Goal: Find specific page/section

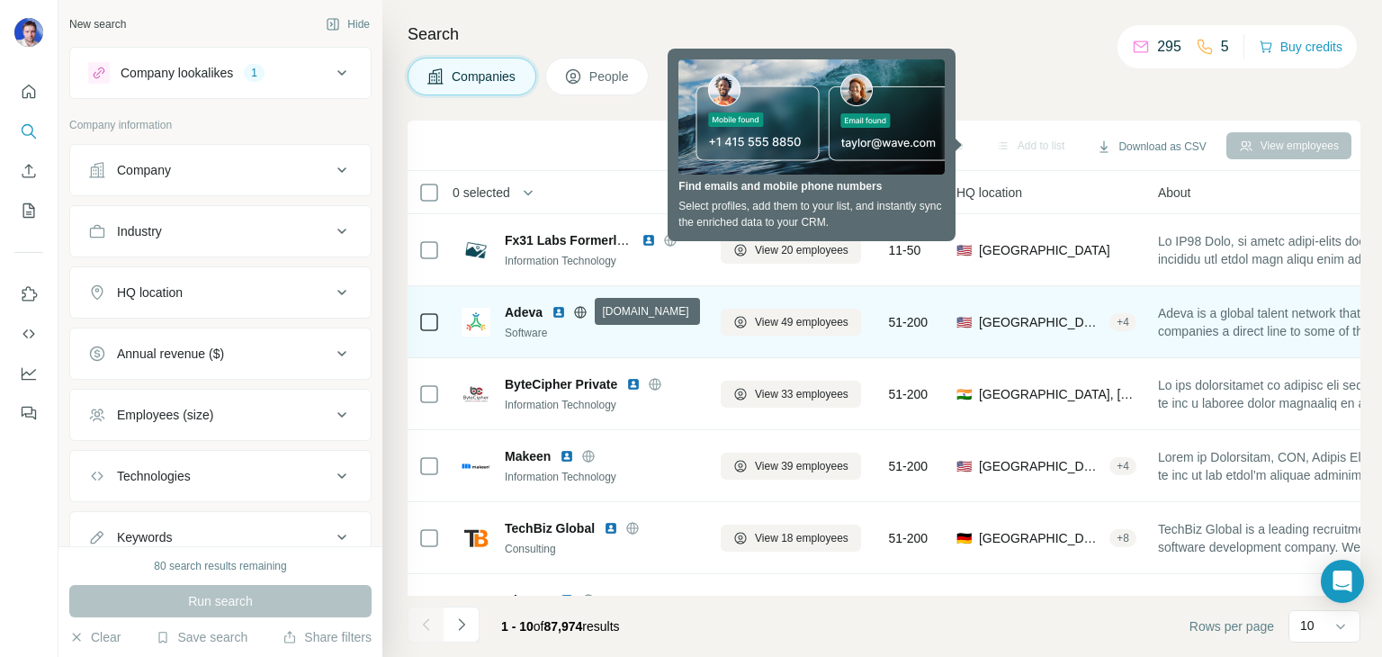
click at [579, 310] on icon at bounding box center [580, 312] width 14 height 14
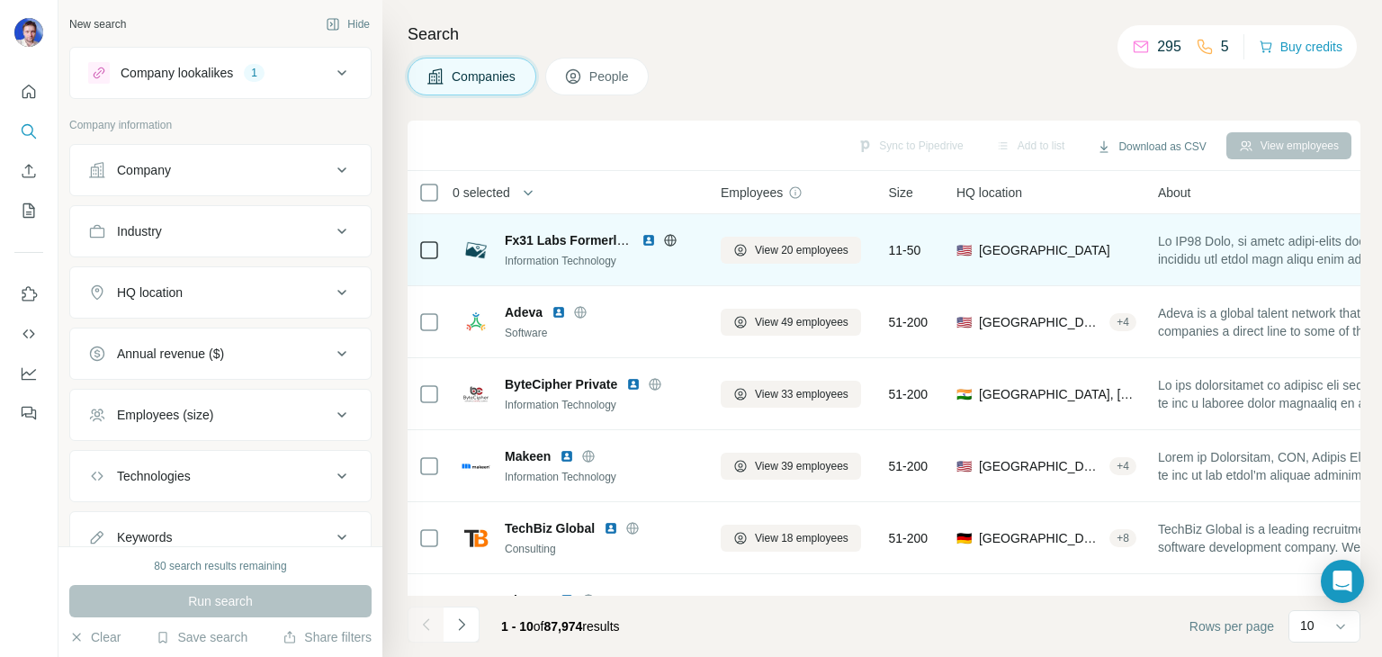
click at [670, 234] on icon at bounding box center [670, 240] width 4 height 12
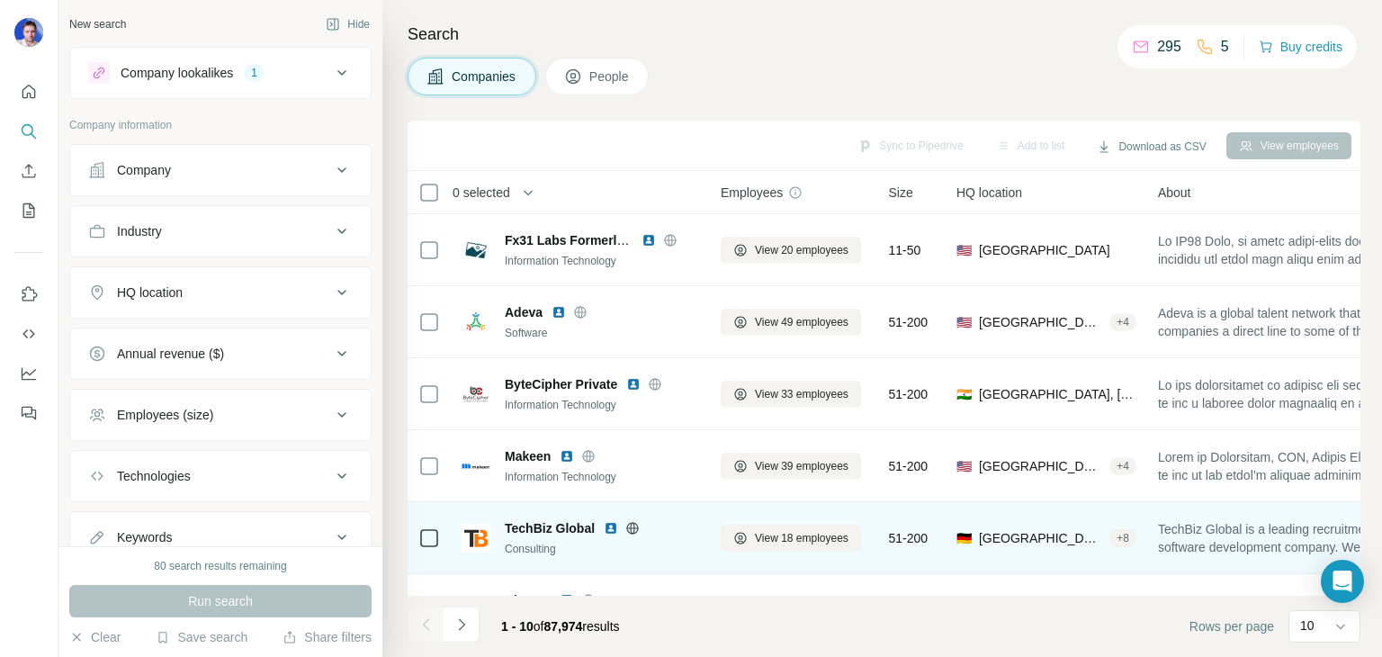
click at [633, 525] on icon at bounding box center [632, 528] width 14 height 14
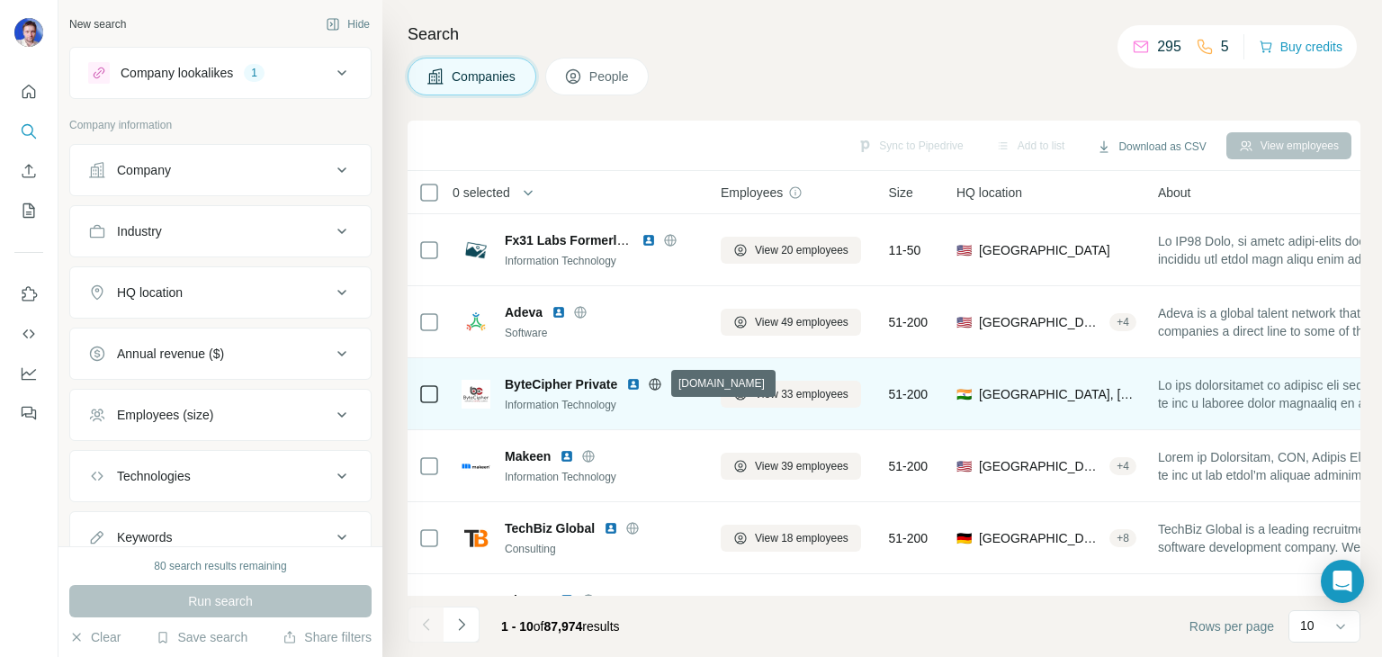
click at [656, 383] on icon at bounding box center [656, 383] width 12 height 1
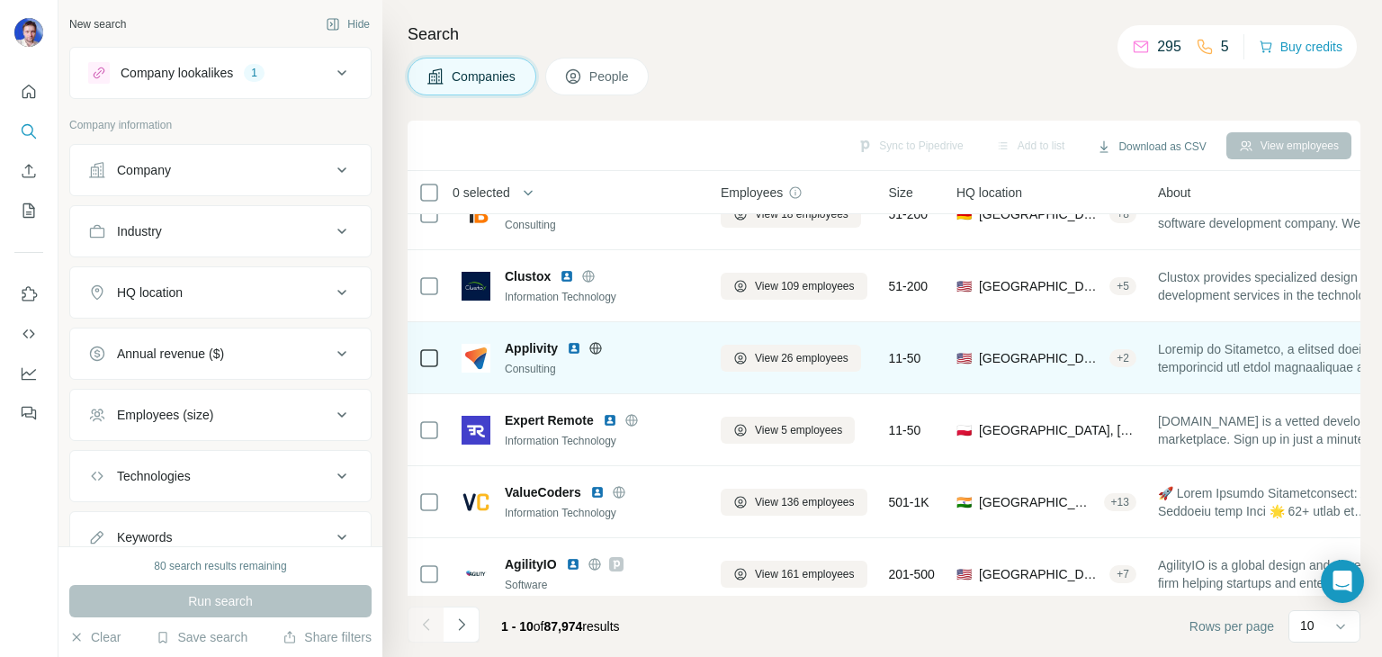
scroll to position [347, 0]
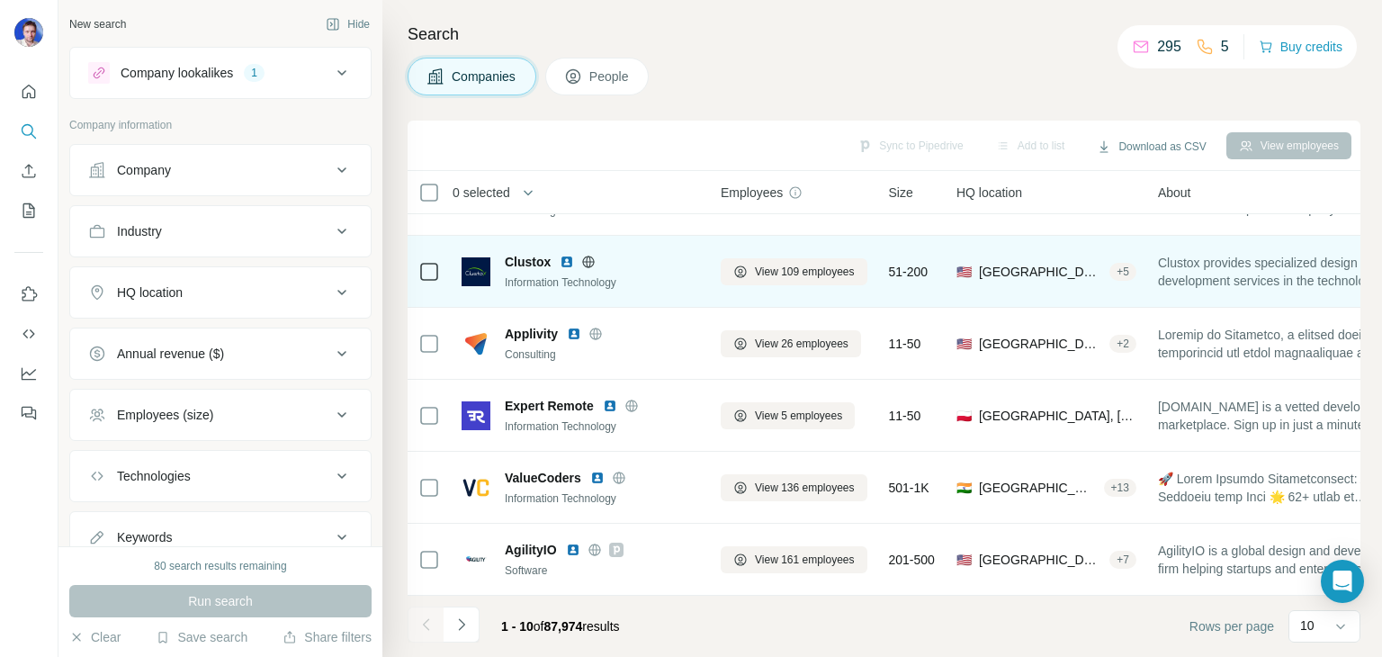
click at [590, 256] on icon at bounding box center [589, 262] width 4 height 12
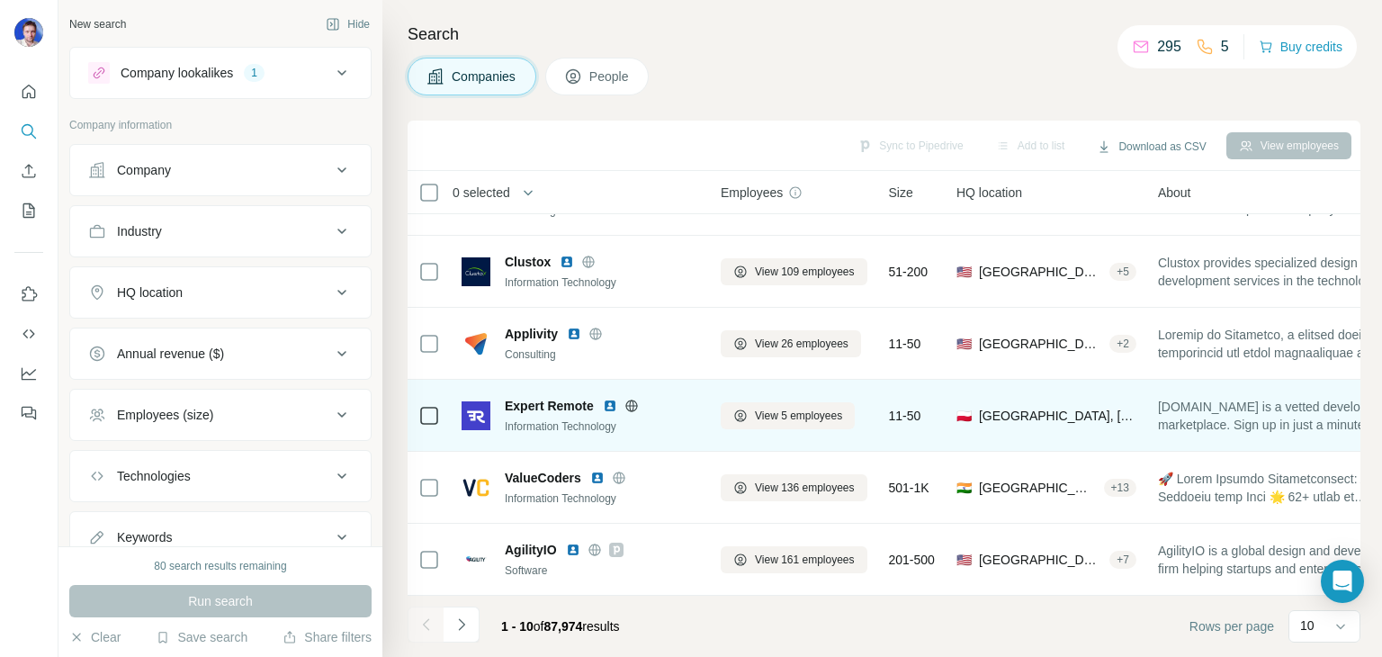
click at [631, 399] on icon at bounding box center [631, 406] width 14 height 14
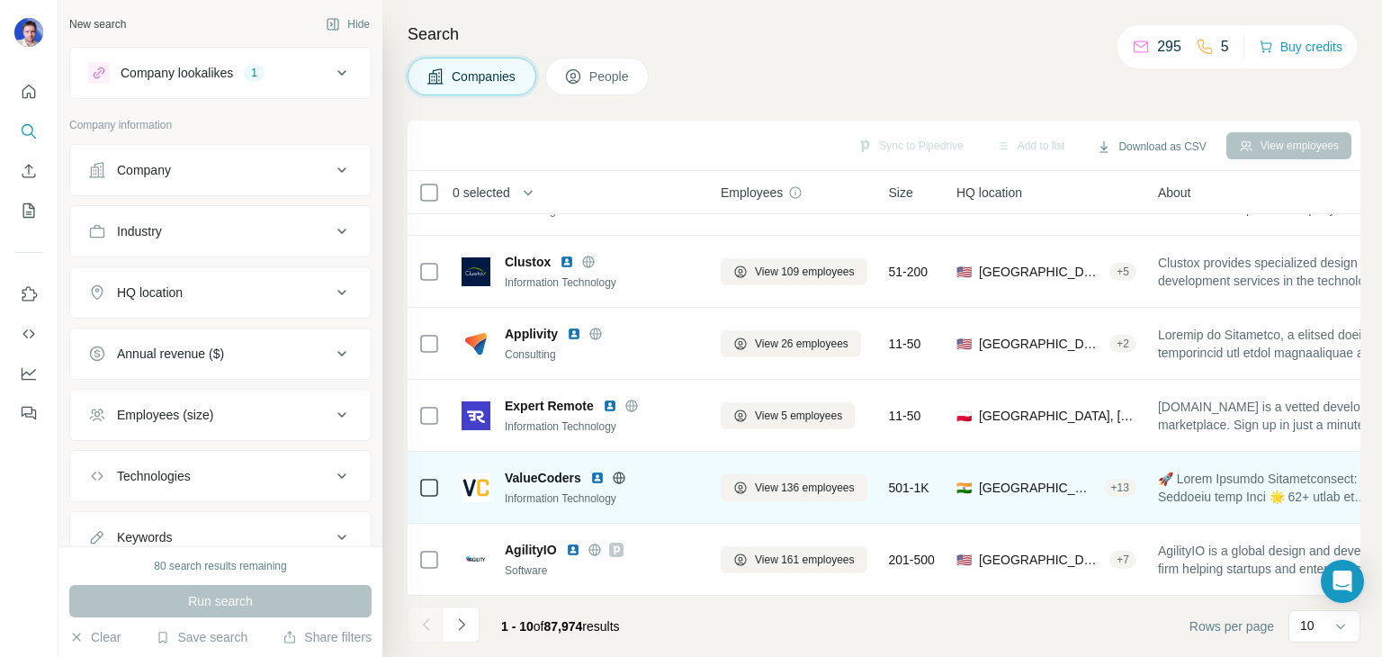
click at [621, 477] on icon at bounding box center [619, 477] width 12 height 1
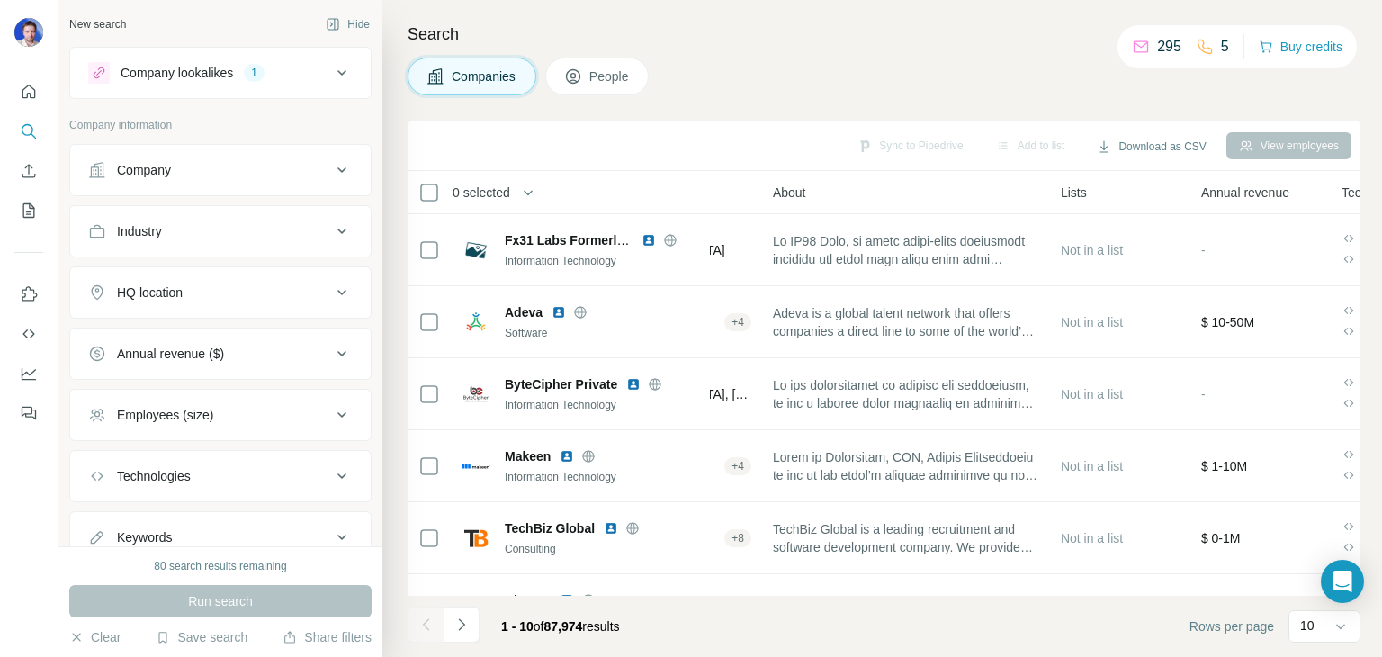
scroll to position [0, 454]
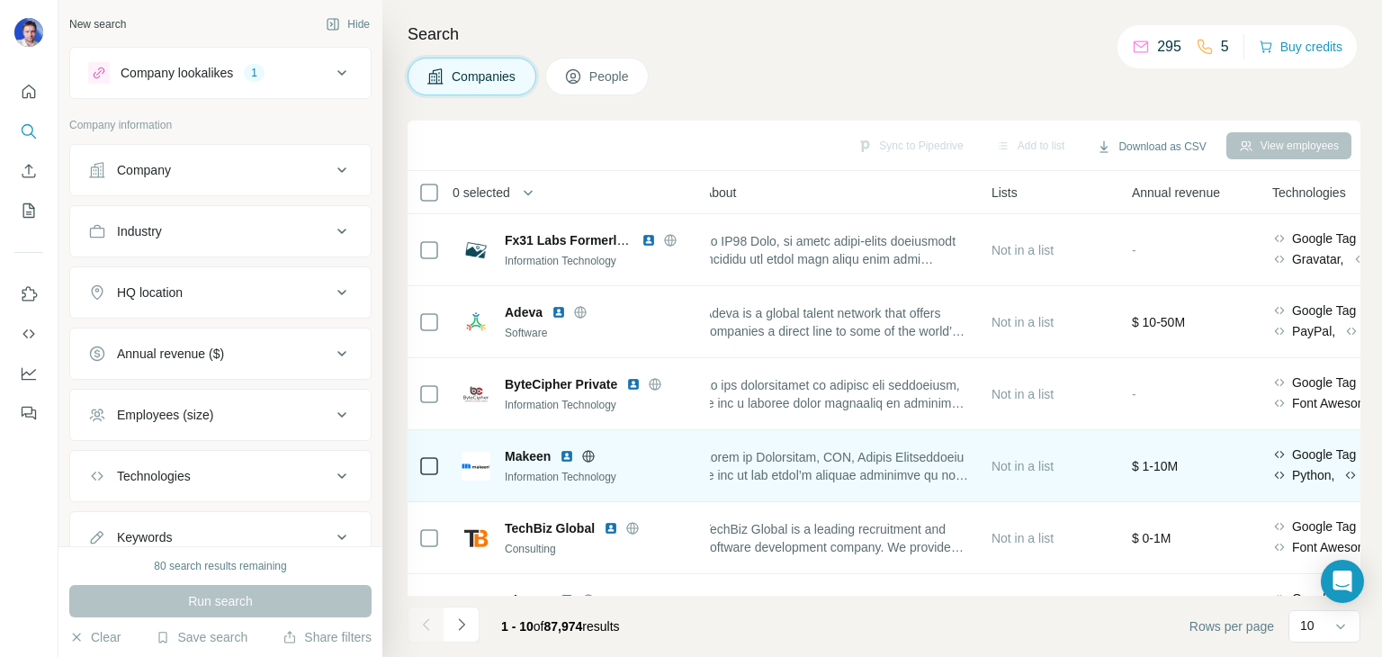
click at [918, 471] on span at bounding box center [837, 466] width 266 height 36
click at [904, 476] on span at bounding box center [837, 466] width 266 height 36
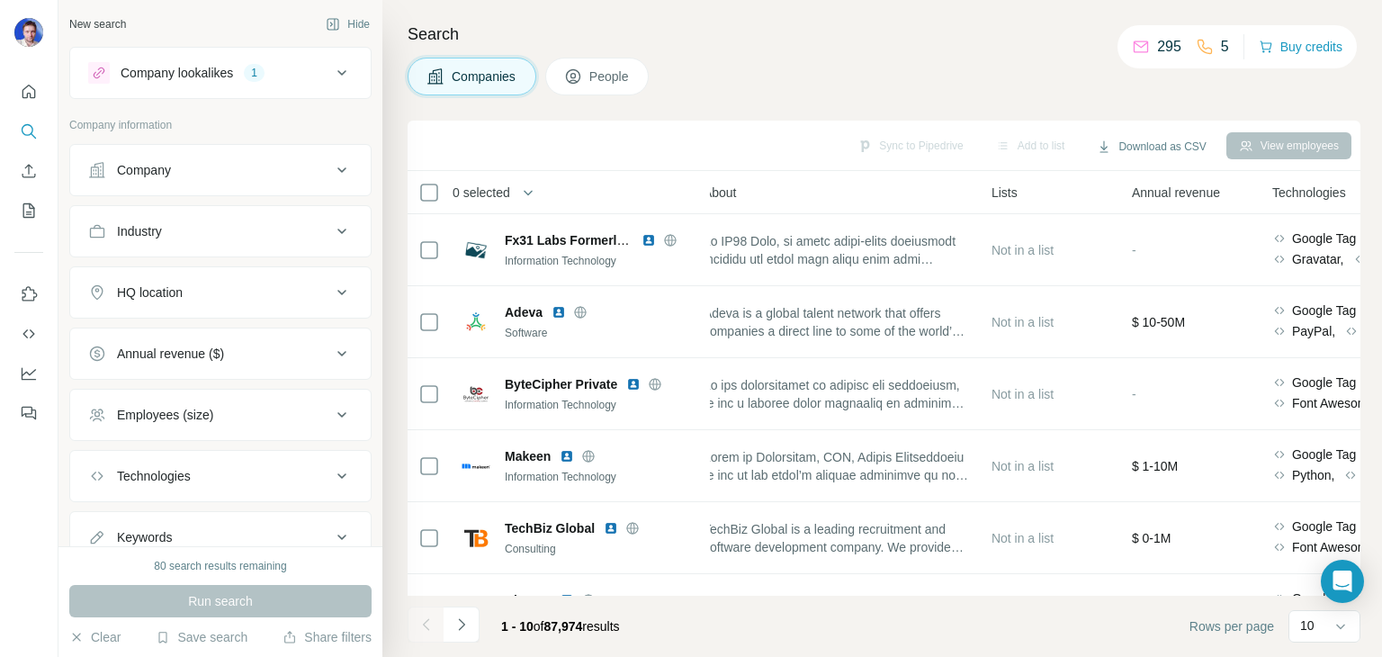
drag, startPoint x: 849, startPoint y: 191, endPoint x: 1058, endPoint y: 186, distance: 208.8
click at [0, 0] on tr "0 selected Companies Employees Size HQ location About Lists Annual revenue Tech…" at bounding box center [0, 0] width 0 height 0
click at [1005, 186] on span "Lists" at bounding box center [1004, 193] width 26 height 18
click at [964, 192] on div "About" at bounding box center [837, 192] width 266 height 21
click at [651, 192] on div "0 selected" at bounding box center [551, 192] width 266 height 21
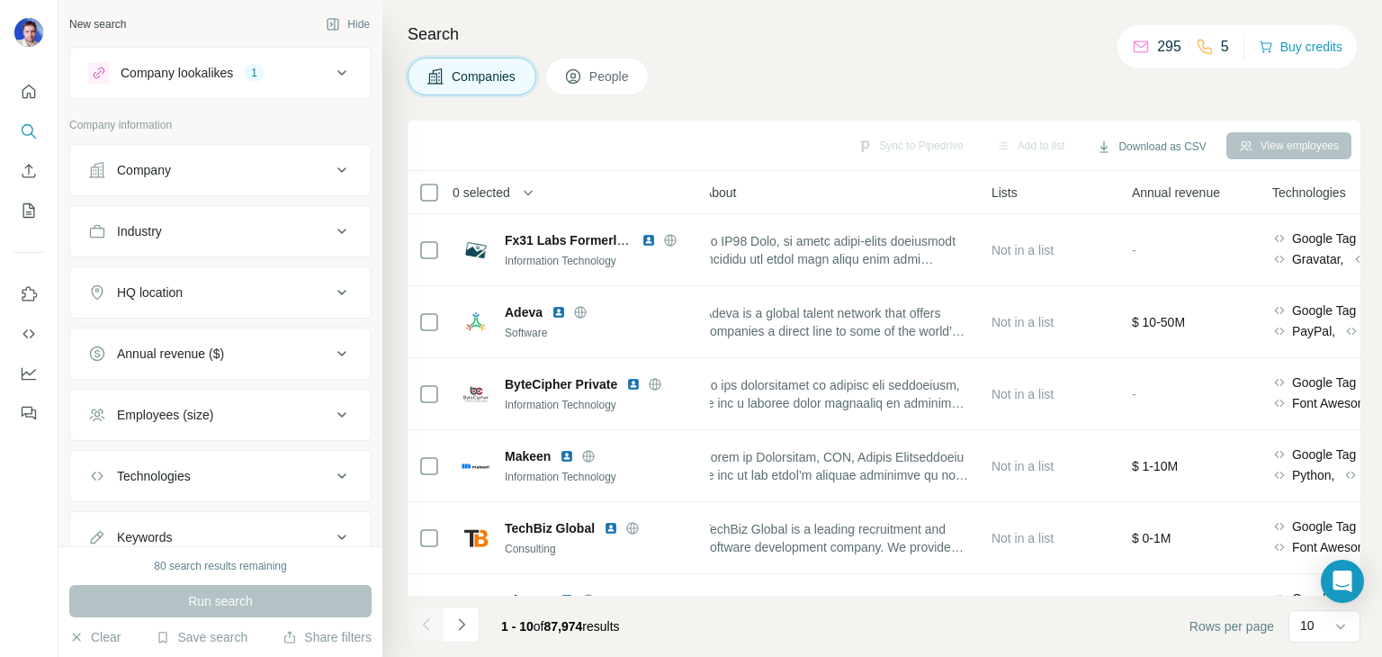
click at [695, 193] on th "0 selected" at bounding box center [552, 192] width 288 height 43
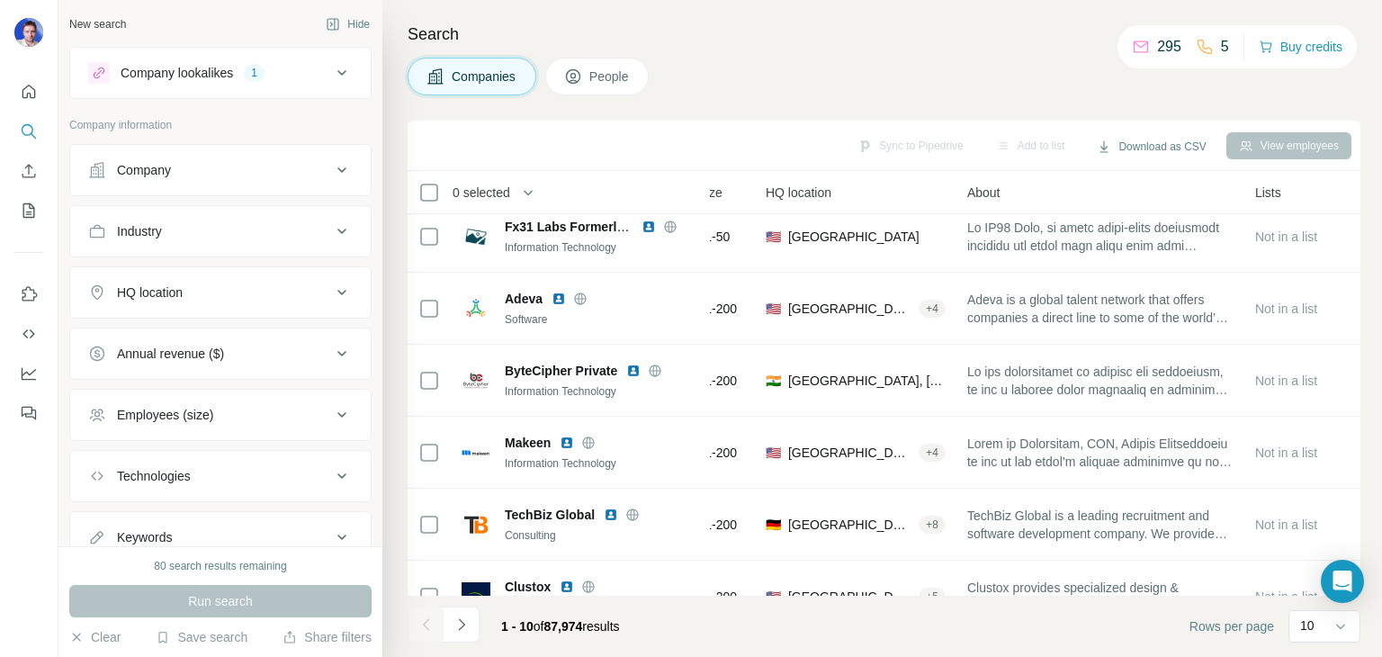
scroll to position [0, 191]
